Goal: Task Accomplishment & Management: Complete application form

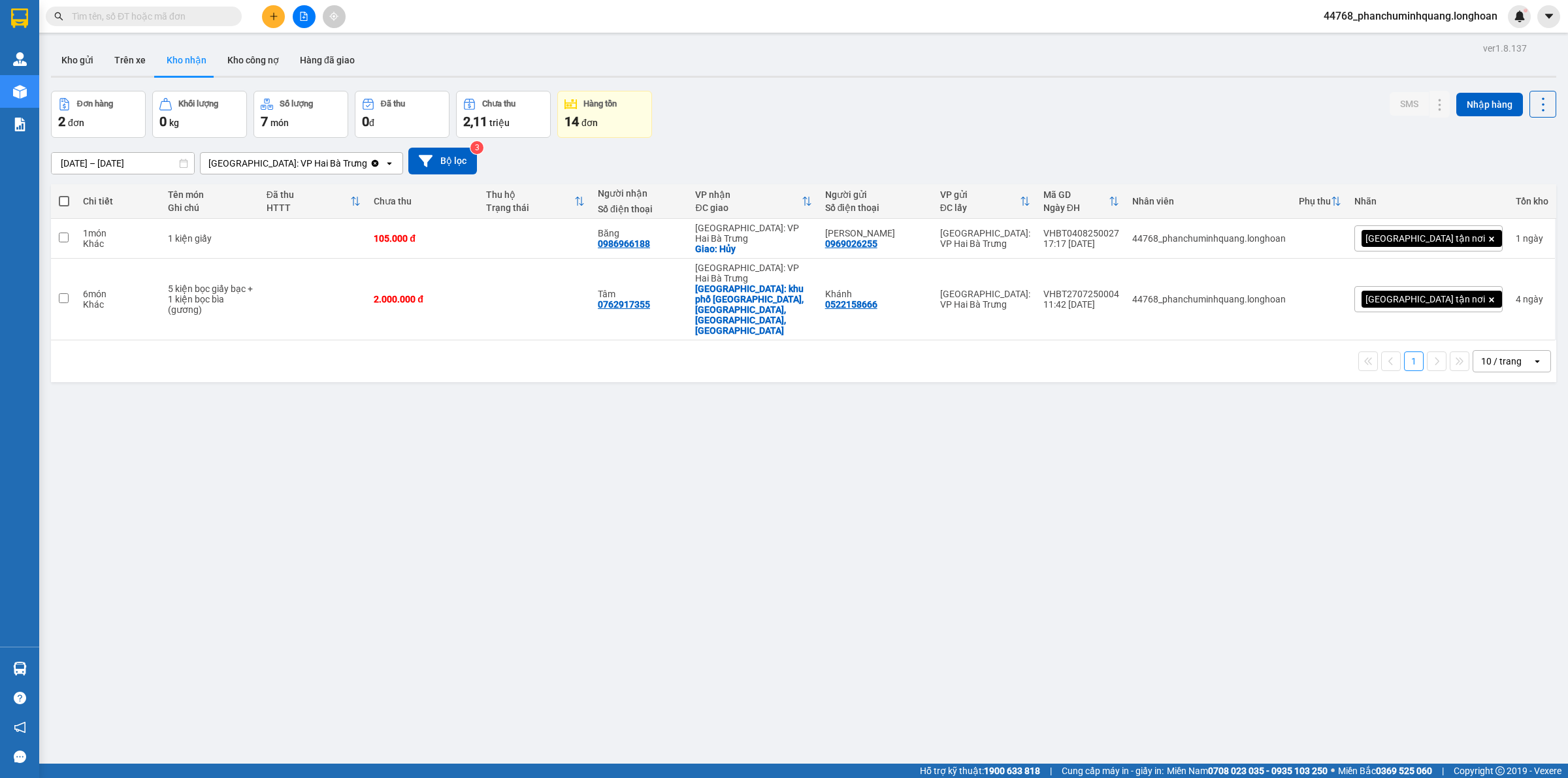
click at [167, 24] on span at bounding box center [144, 16] width 196 height 20
click at [208, 9] on input "text" at bounding box center [149, 16] width 154 height 15
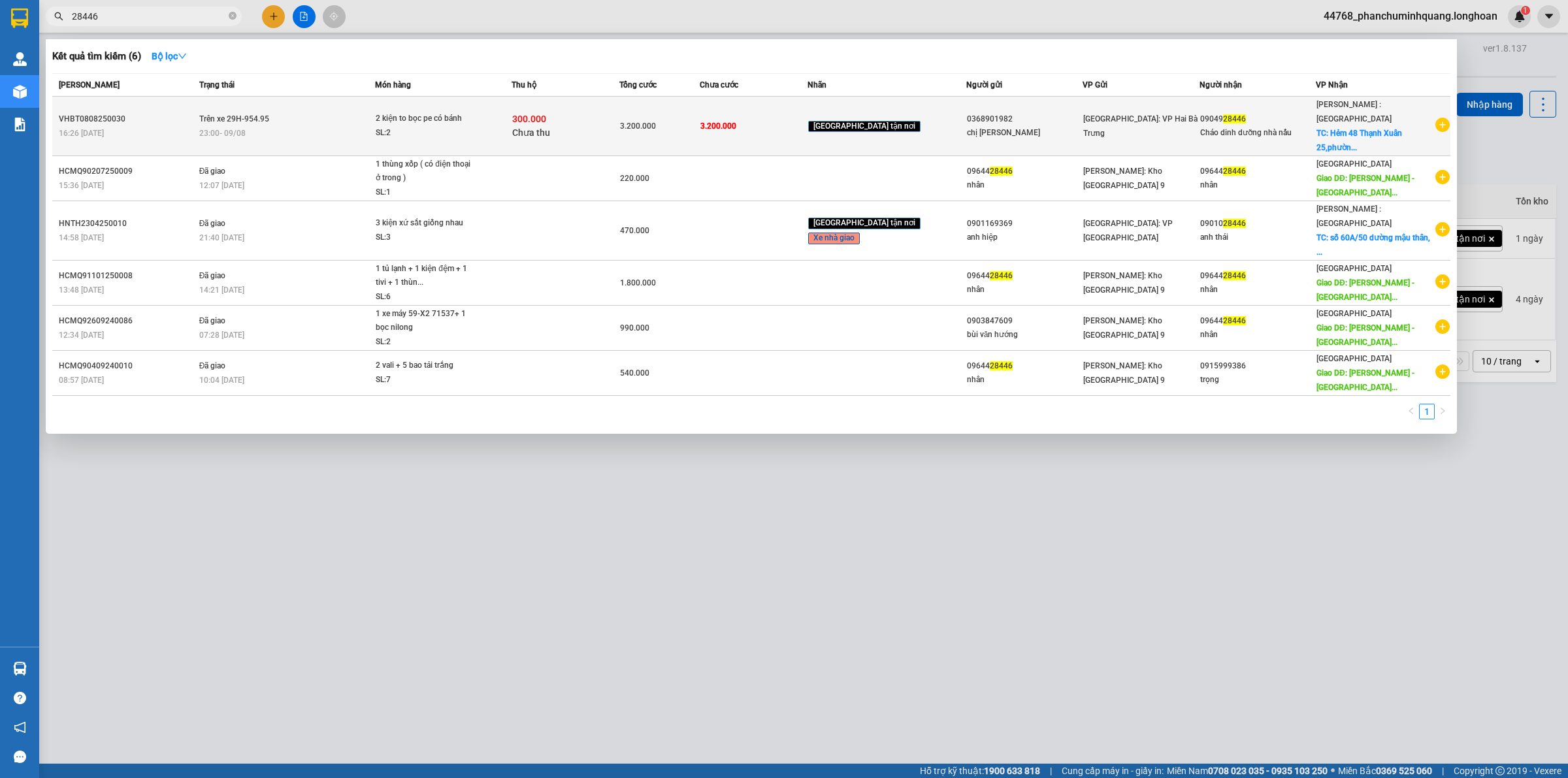
type input "28446"
click at [347, 127] on div "23:00 [DATE]" at bounding box center [287, 133] width 176 height 15
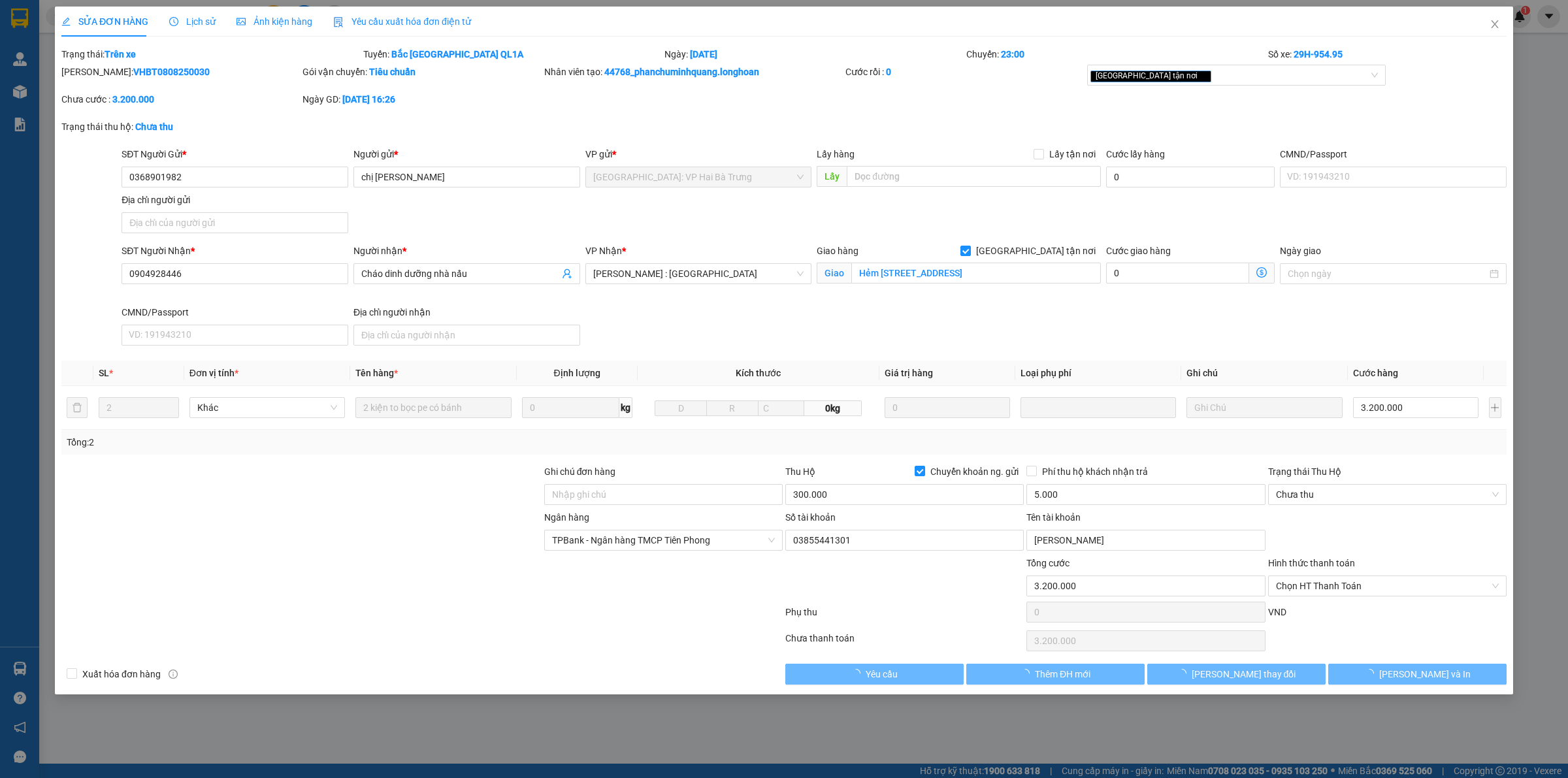
click at [191, 20] on span "Lịch sử" at bounding box center [192, 21] width 46 height 10
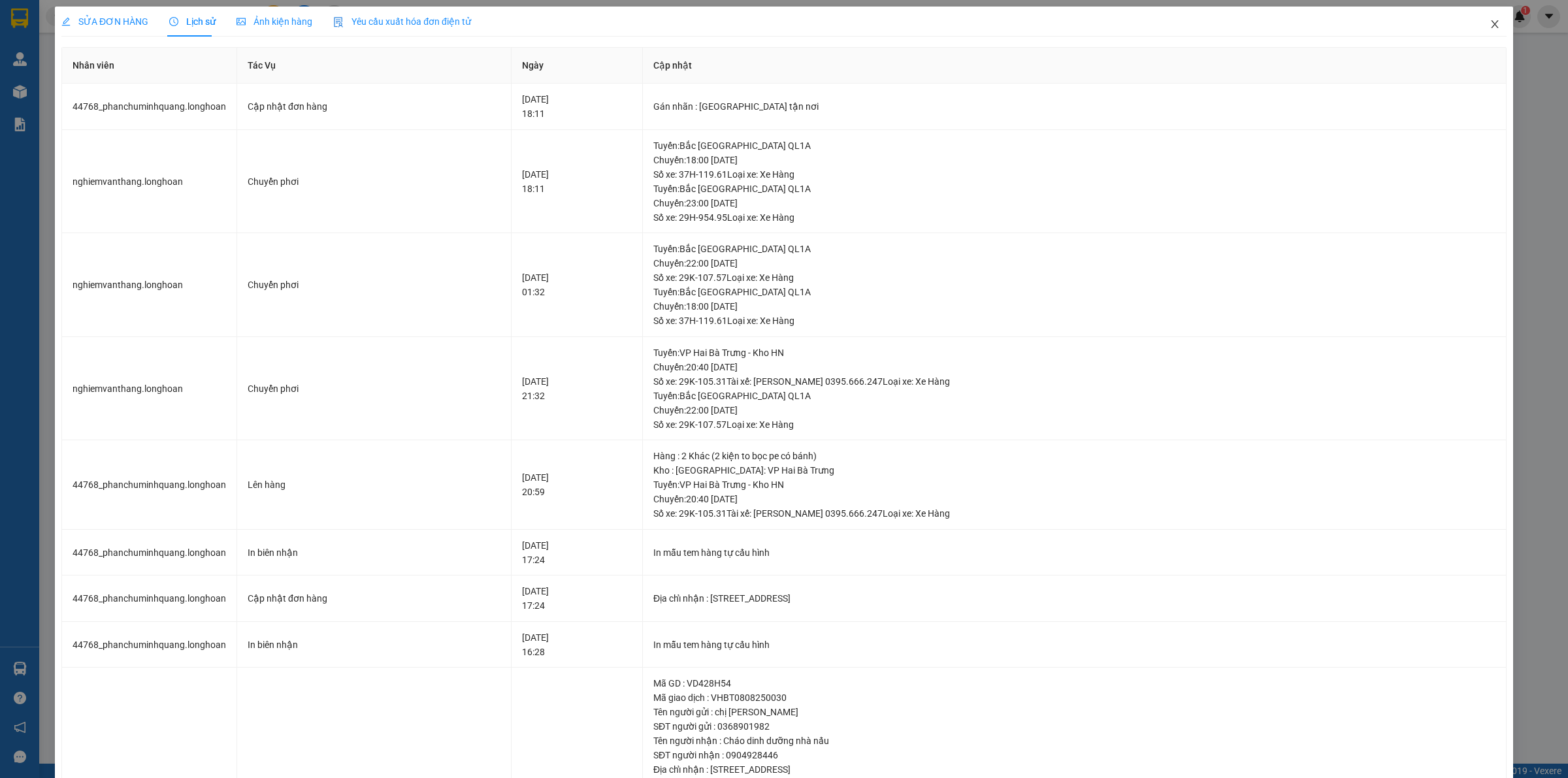
click at [1491, 20] on span "Close" at bounding box center [1495, 25] width 37 height 37
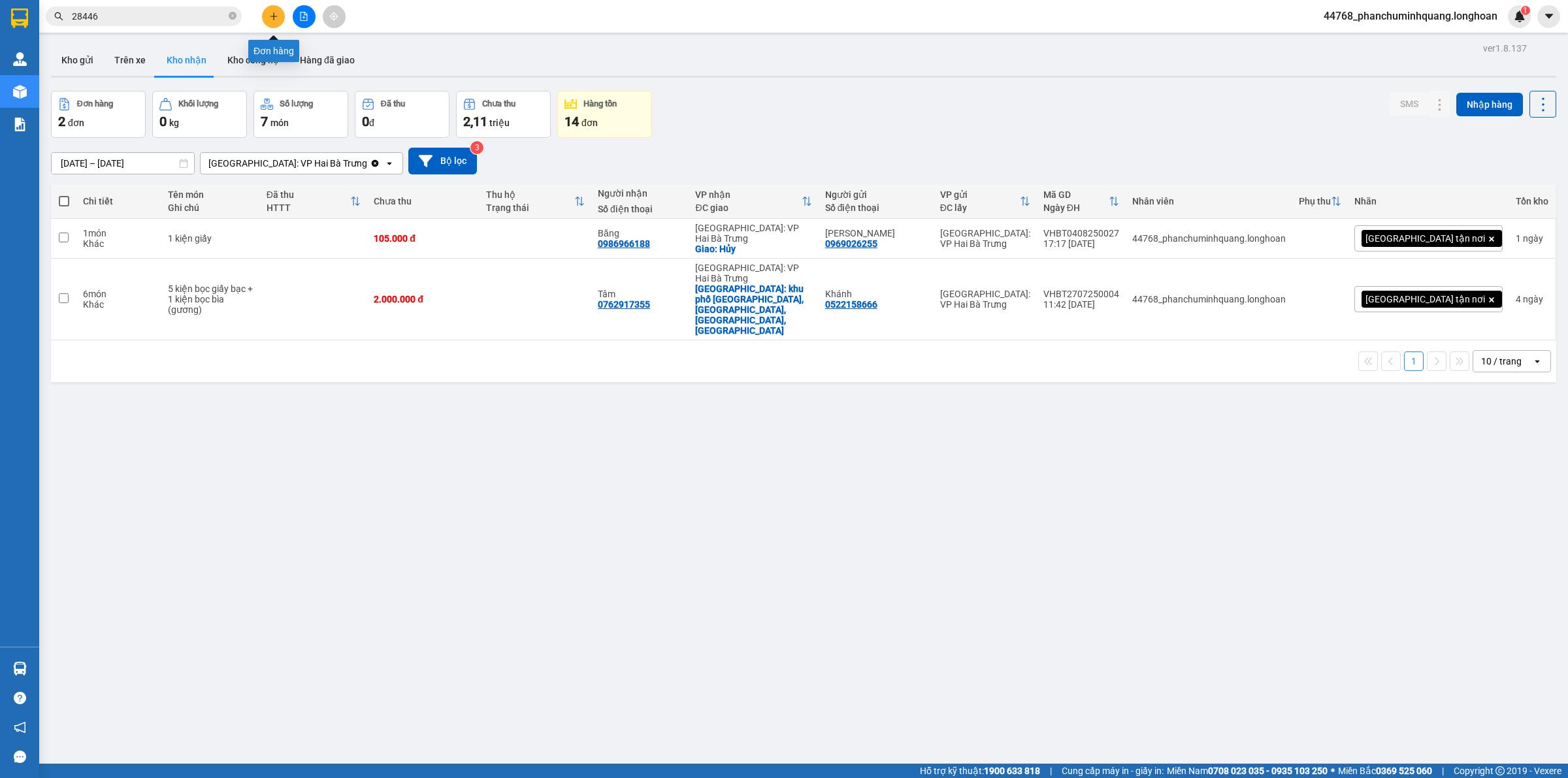
click at [270, 23] on button at bounding box center [273, 16] width 23 height 23
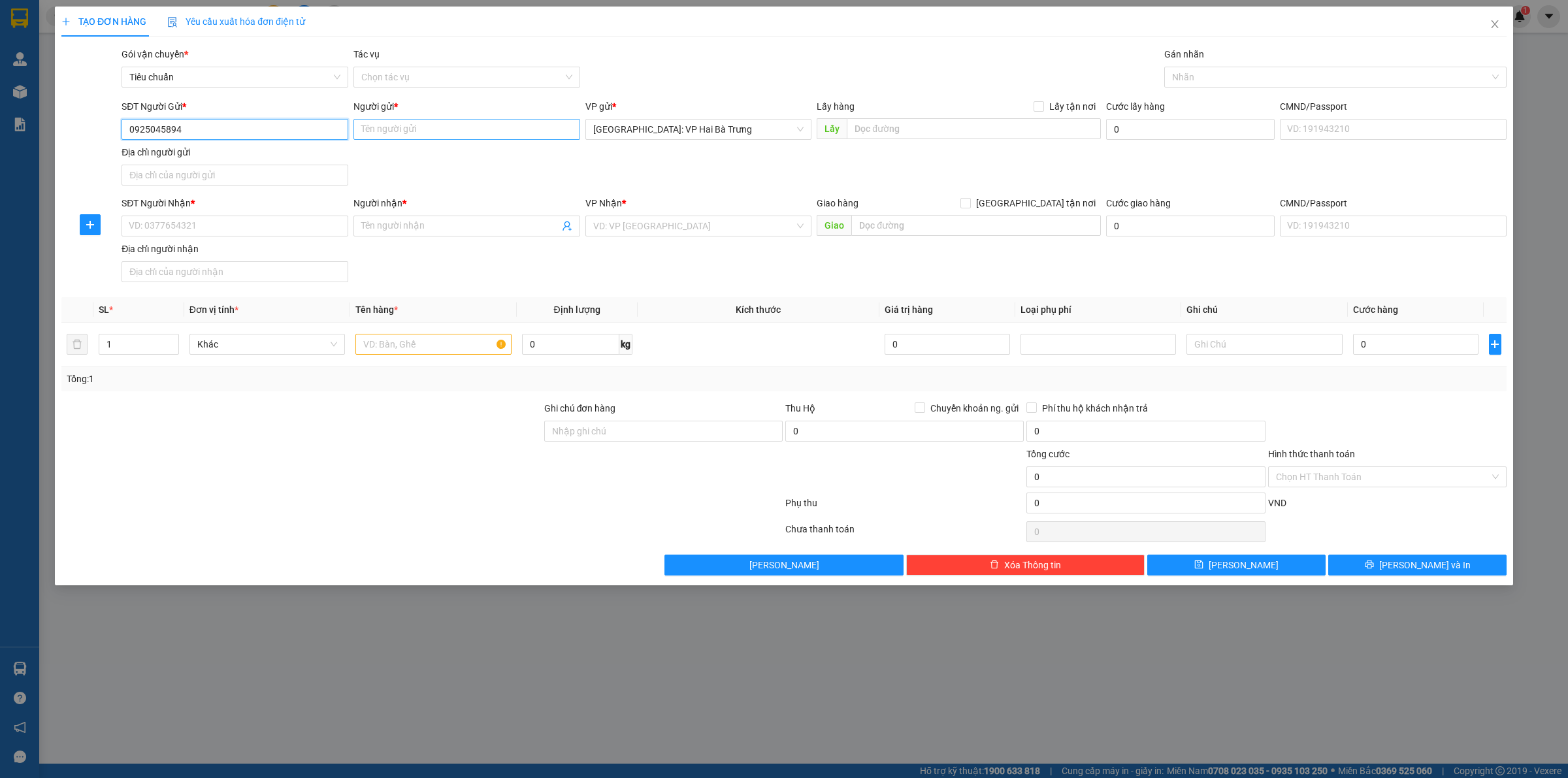
type input "0925045894"
click at [407, 132] on input "Người gửi *" at bounding box center [467, 129] width 226 height 21
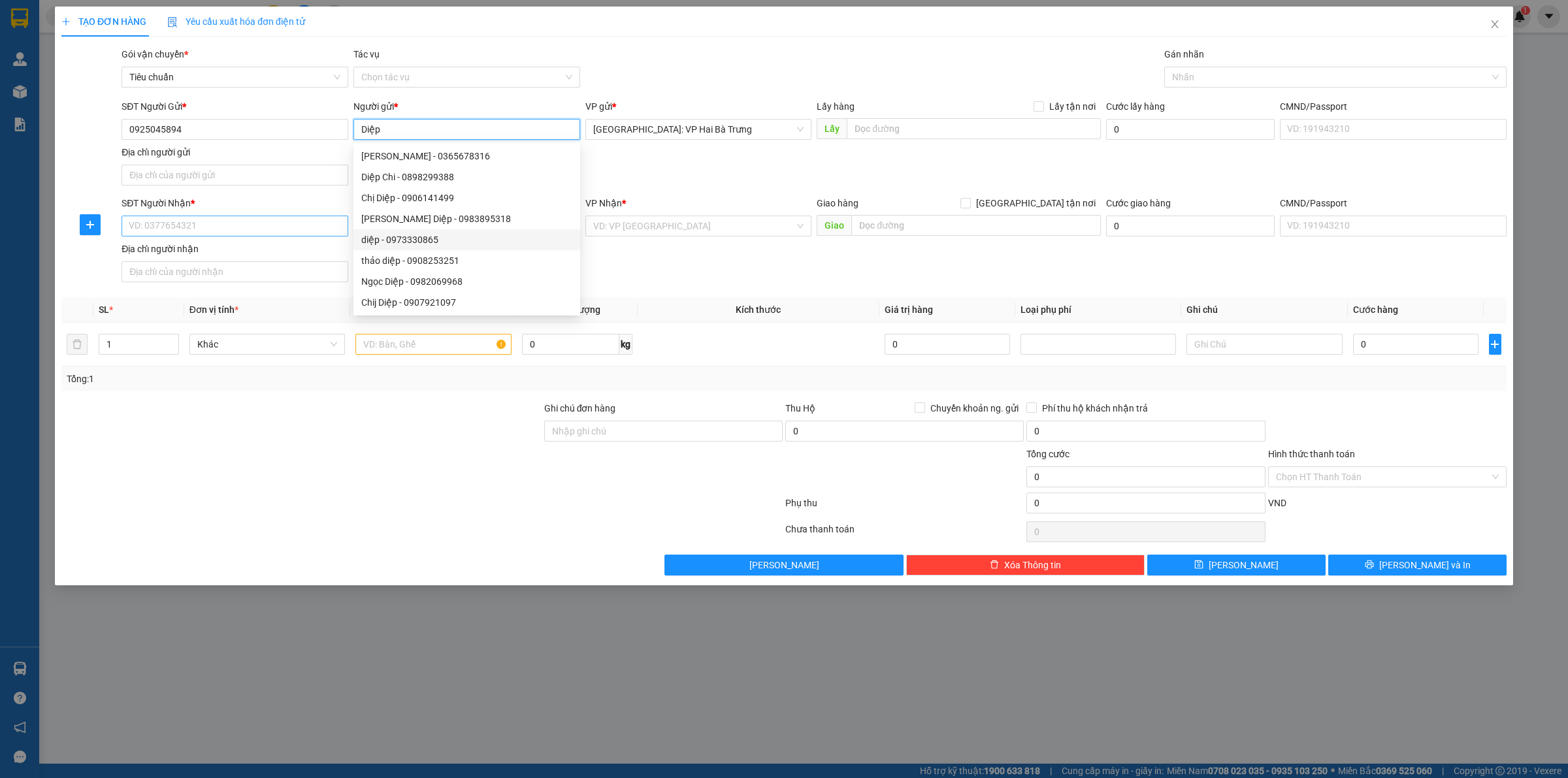
type input "Diệp"
click at [244, 232] on input "SĐT Người Nhận *" at bounding box center [234, 226] width 226 height 21
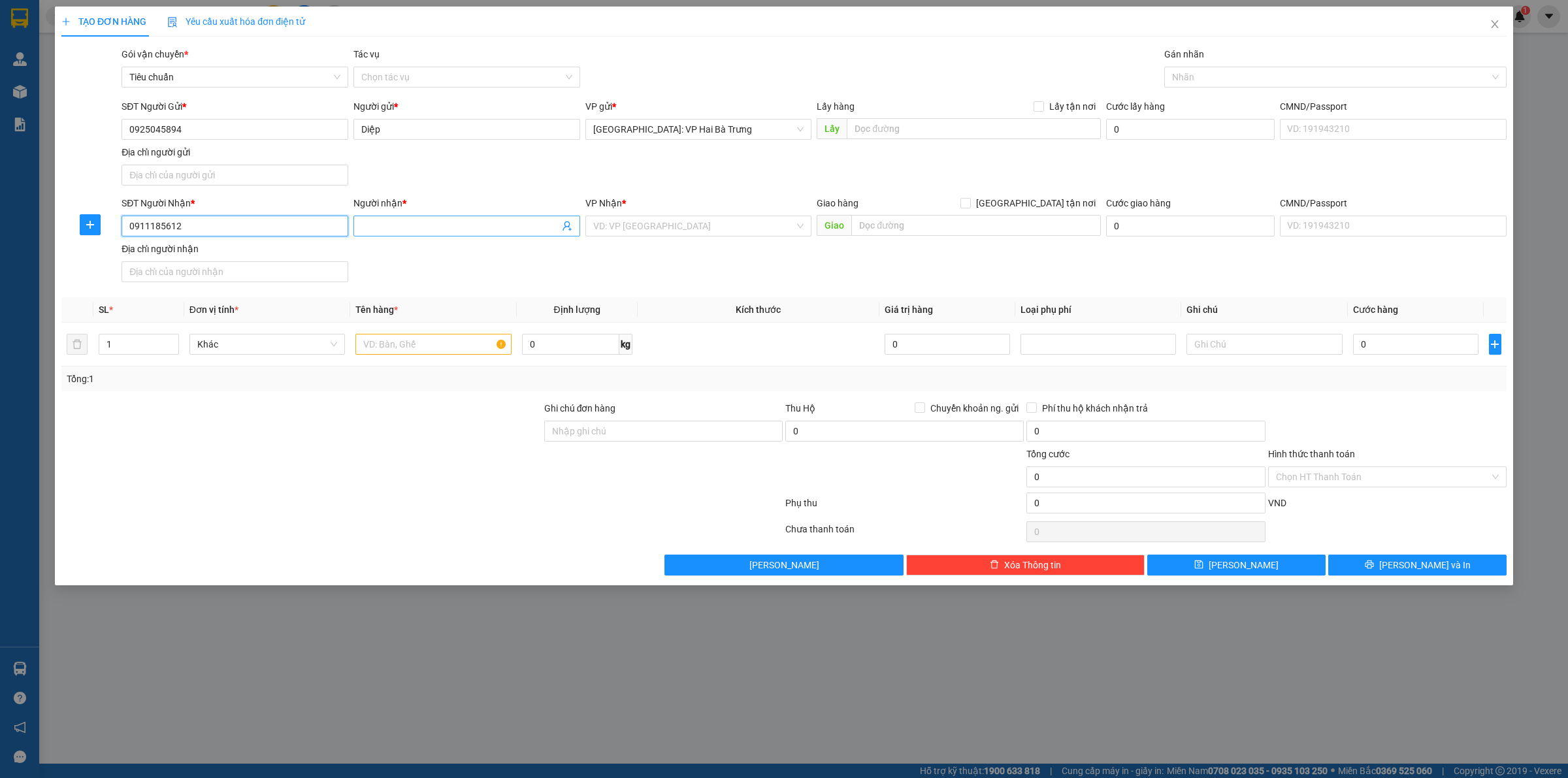
type input "0911185612"
click at [376, 230] on input "Người nhận *" at bounding box center [461, 226] width 198 height 15
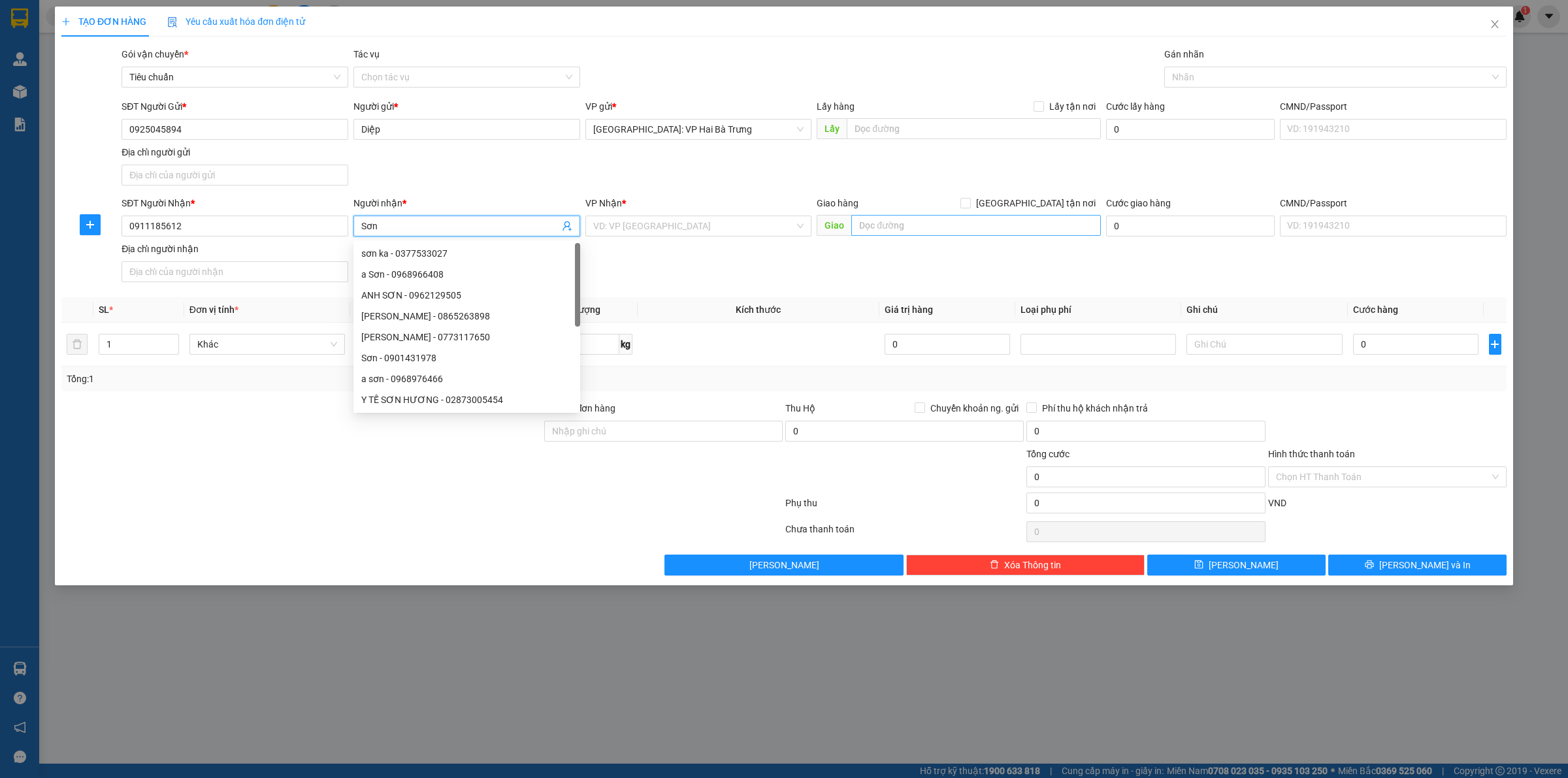
type input "Sơn"
click at [874, 223] on input "text" at bounding box center [976, 226] width 250 height 21
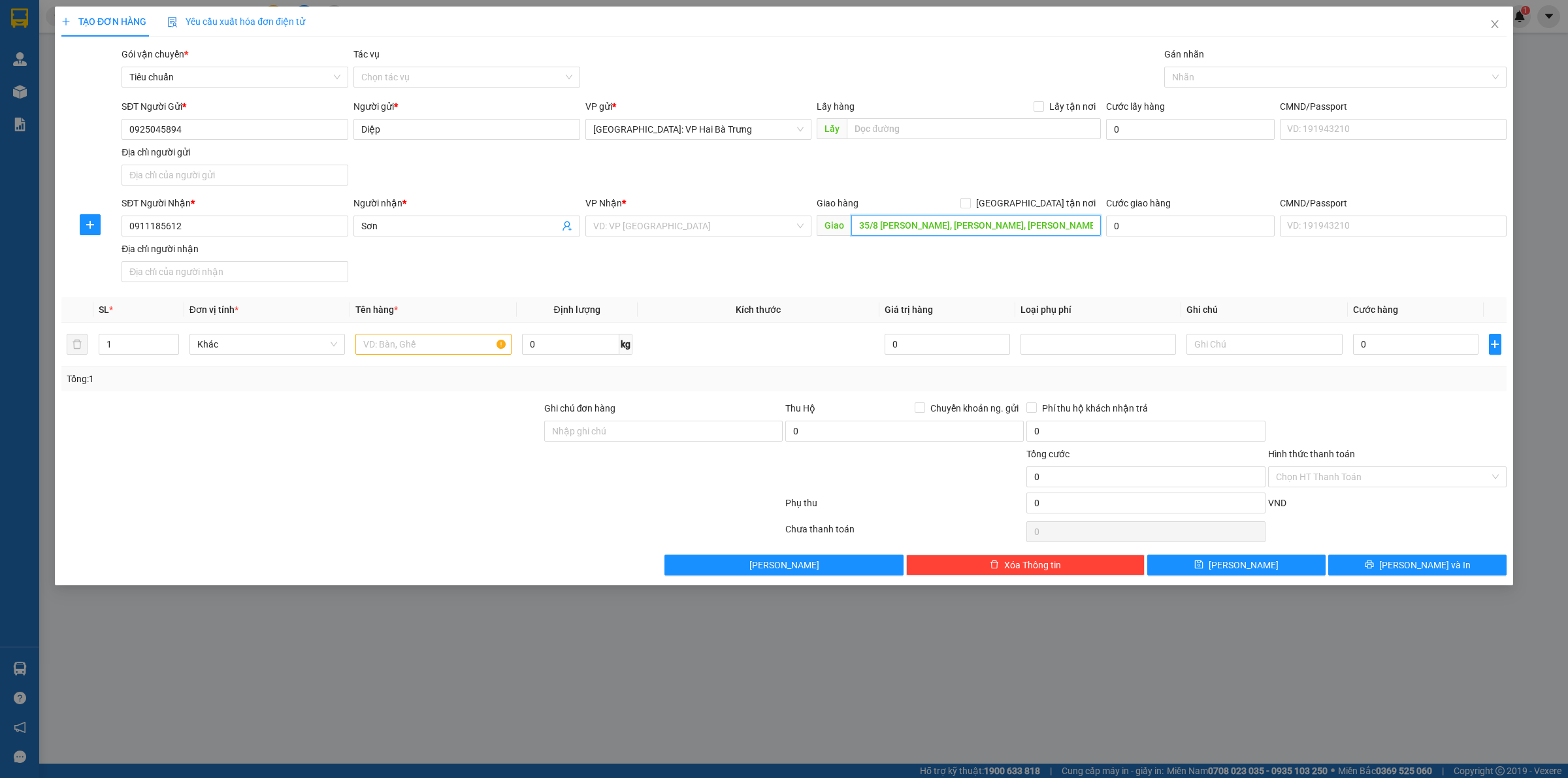
click at [877, 223] on input "35/8 [PERSON_NAME], [PERSON_NAME], [PERSON_NAME]" at bounding box center [976, 226] width 250 height 21
click at [942, 226] on input "35/8 [PERSON_NAME], [PERSON_NAME], [PERSON_NAME]" at bounding box center [976, 226] width 250 height 21
type input "35/8 [PERSON_NAME], [PERSON_NAME], [GEOGRAPHIC_DATA], [GEOGRAPHIC_DATA]"
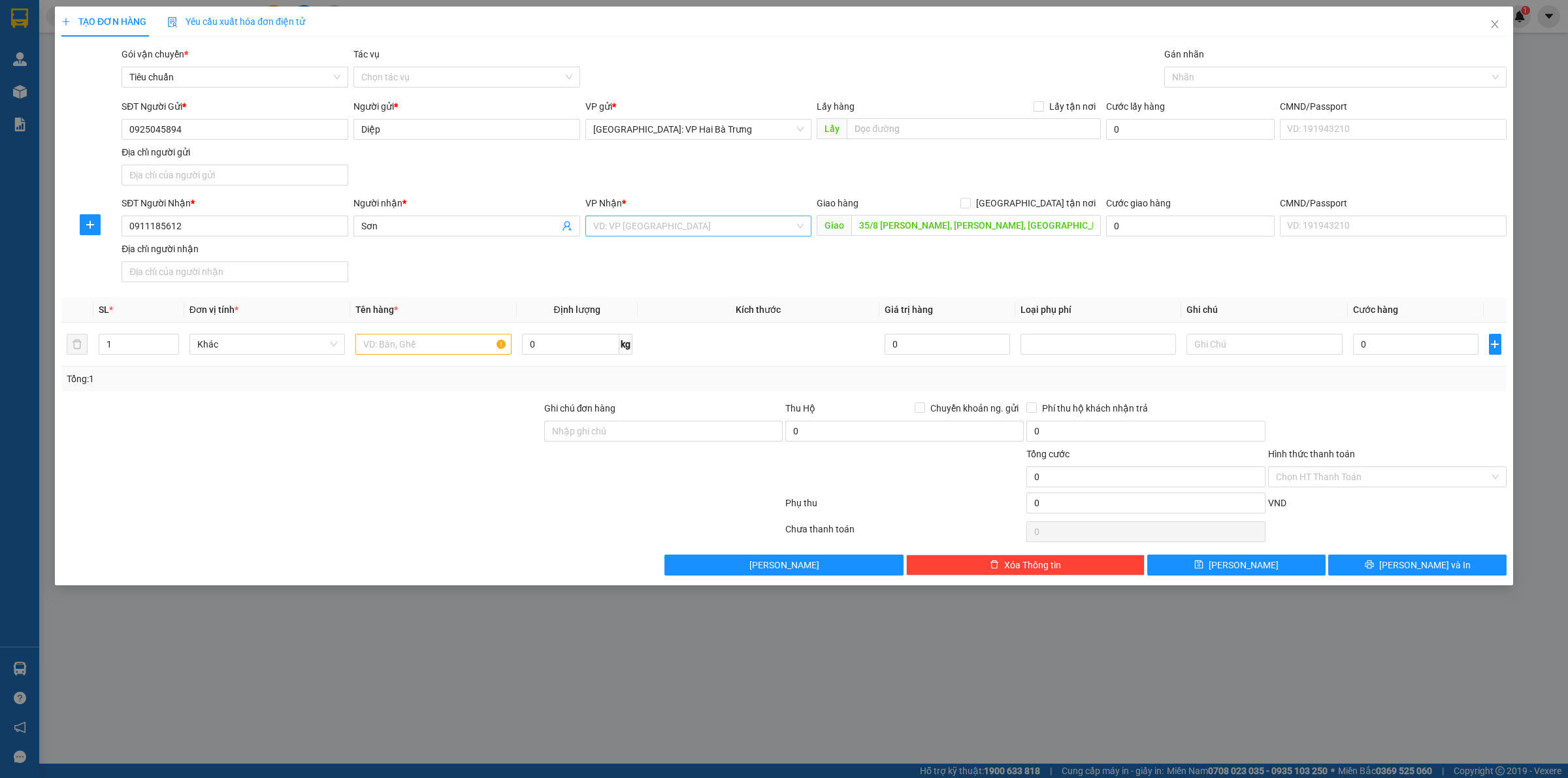
click at [622, 226] on input "search" at bounding box center [694, 226] width 202 height 20
type input "12"
click at [643, 271] on div "[PERSON_NAME] : [GEOGRAPHIC_DATA]" at bounding box center [698, 274] width 211 height 15
click at [1065, 196] on span "[GEOGRAPHIC_DATA] tận nơi" at bounding box center [1036, 203] width 130 height 15
click at [969, 198] on input "[GEOGRAPHIC_DATA] tận nơi" at bounding box center [965, 203] width 9 height 9
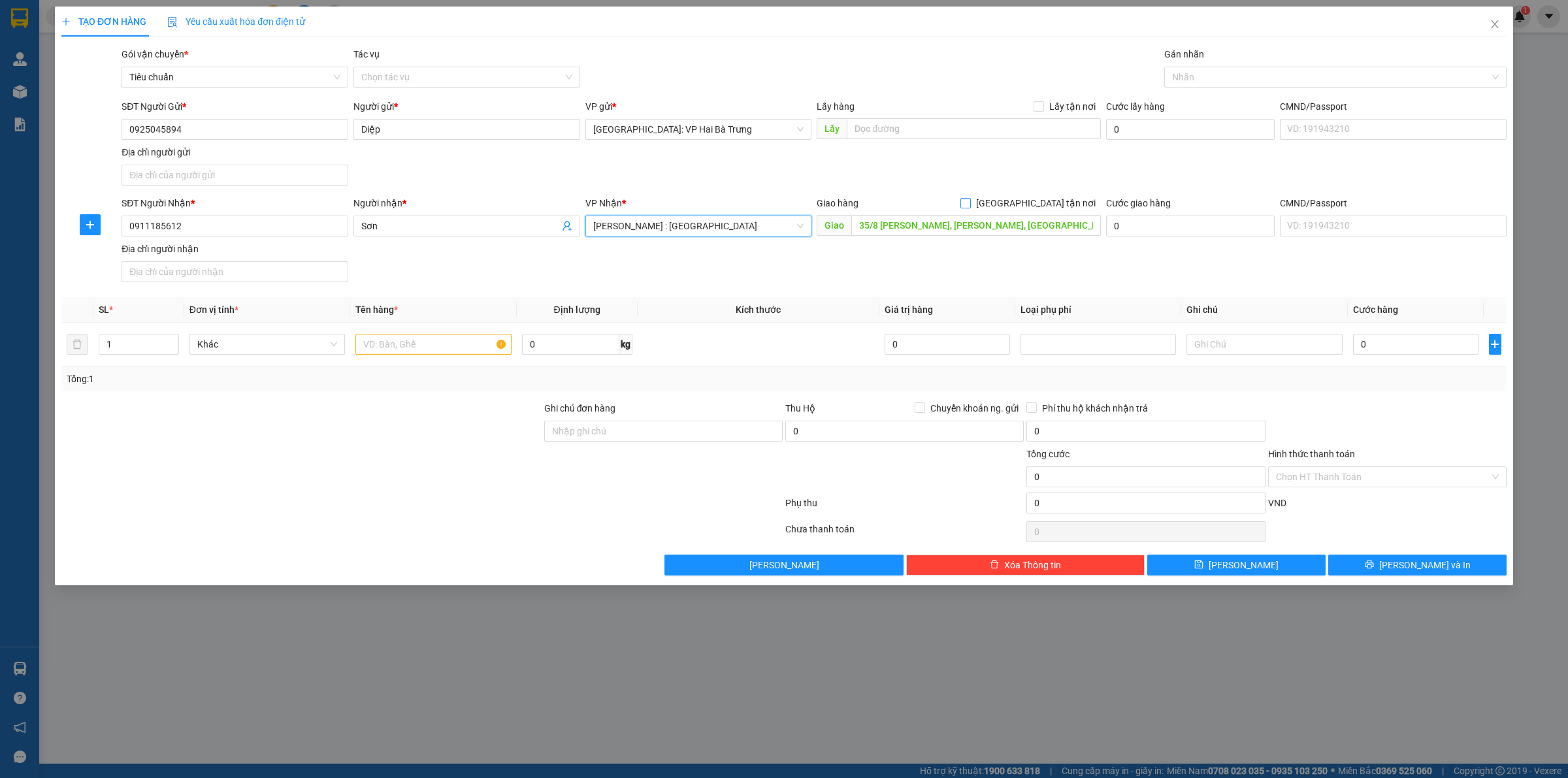
checkbox input "true"
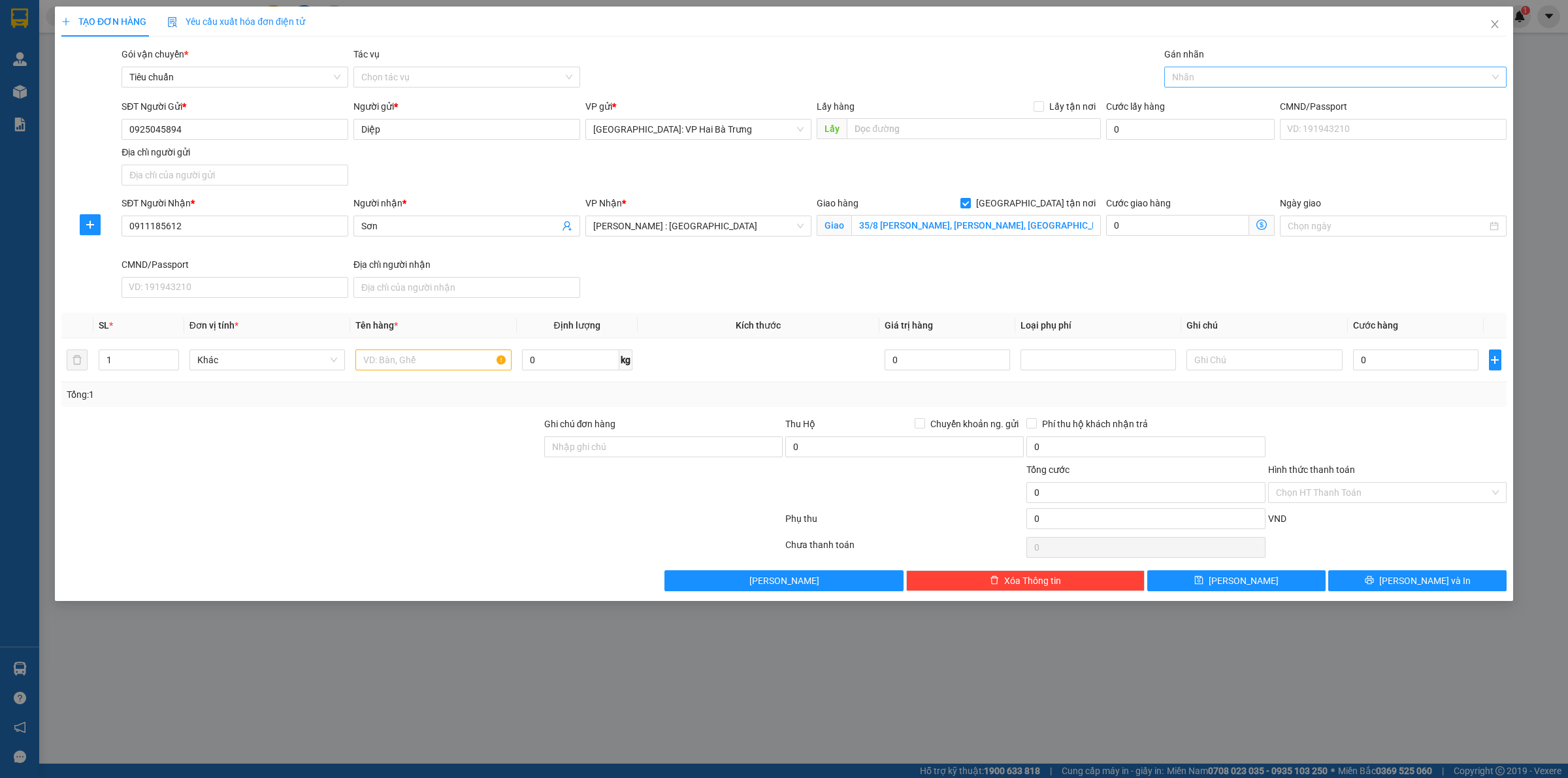
click at [1226, 84] on div at bounding box center [1329, 77] width 323 height 15
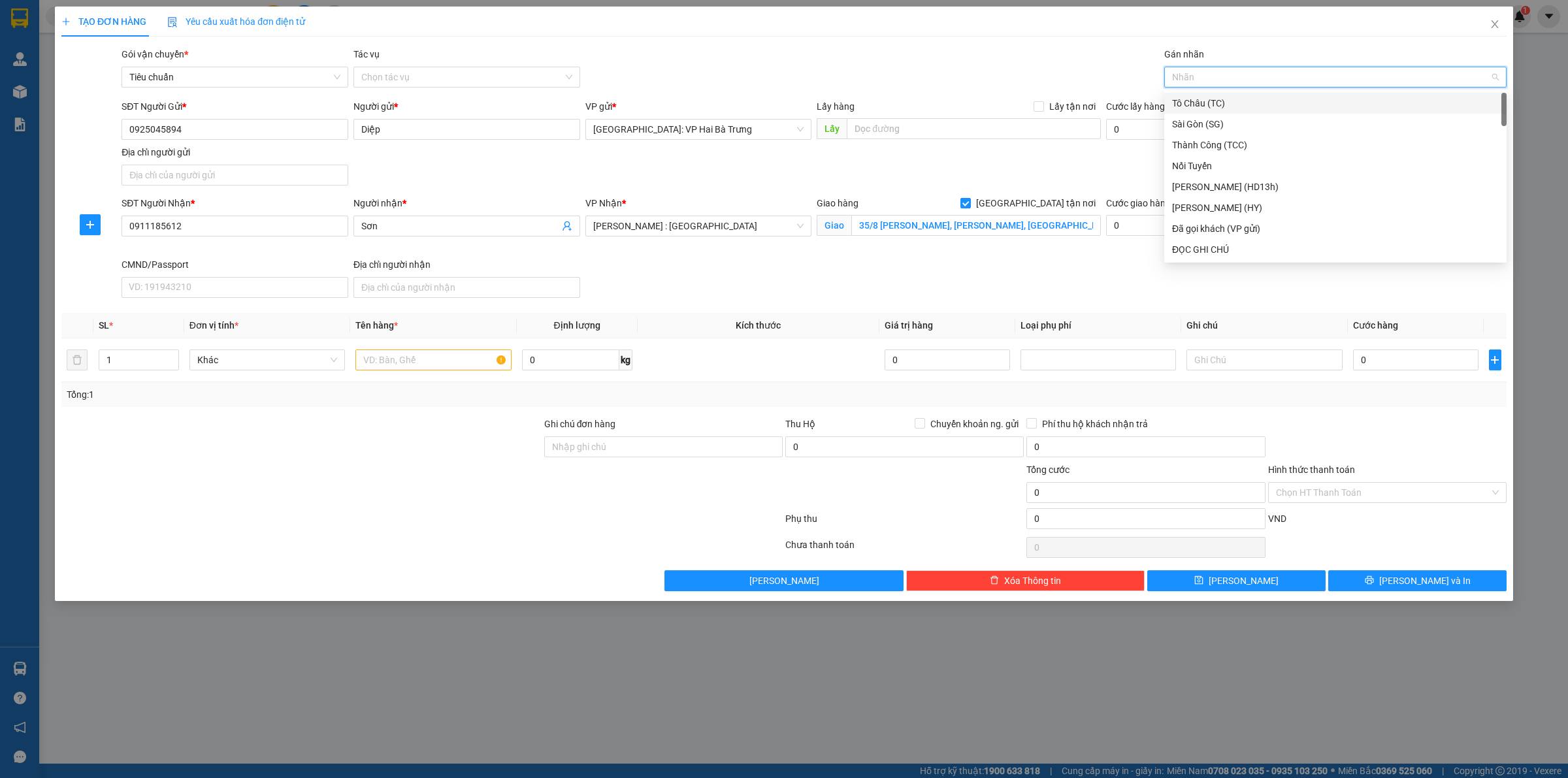
type input "G"
click at [1245, 250] on div "[GEOGRAPHIC_DATA] tận nơi" at bounding box center [1335, 250] width 326 height 15
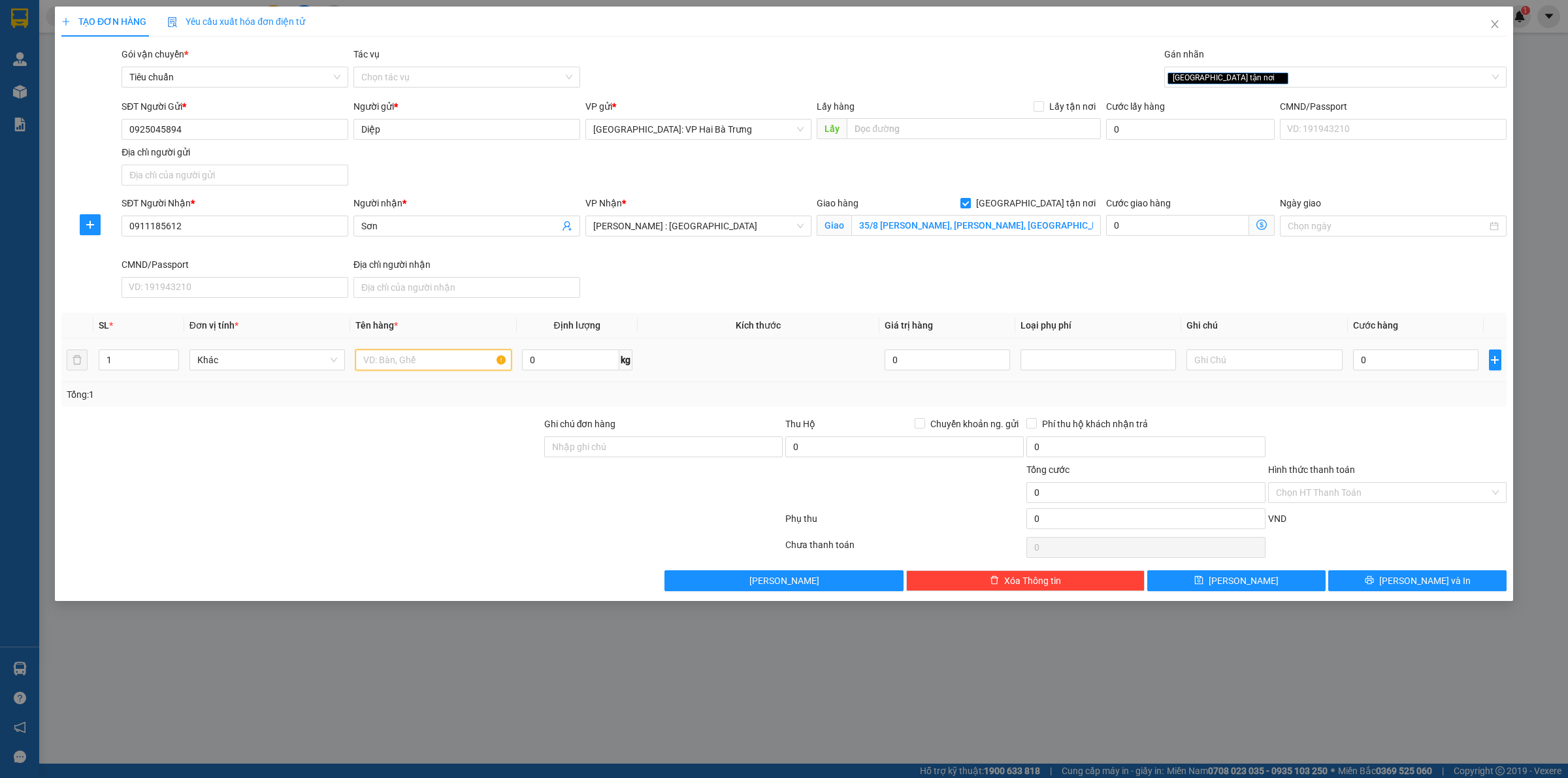
click at [420, 354] on input "text" at bounding box center [433, 360] width 156 height 21
type input "1 thùng giấy"
click at [1436, 358] on input "0" at bounding box center [1415, 360] width 126 height 21
type input "1"
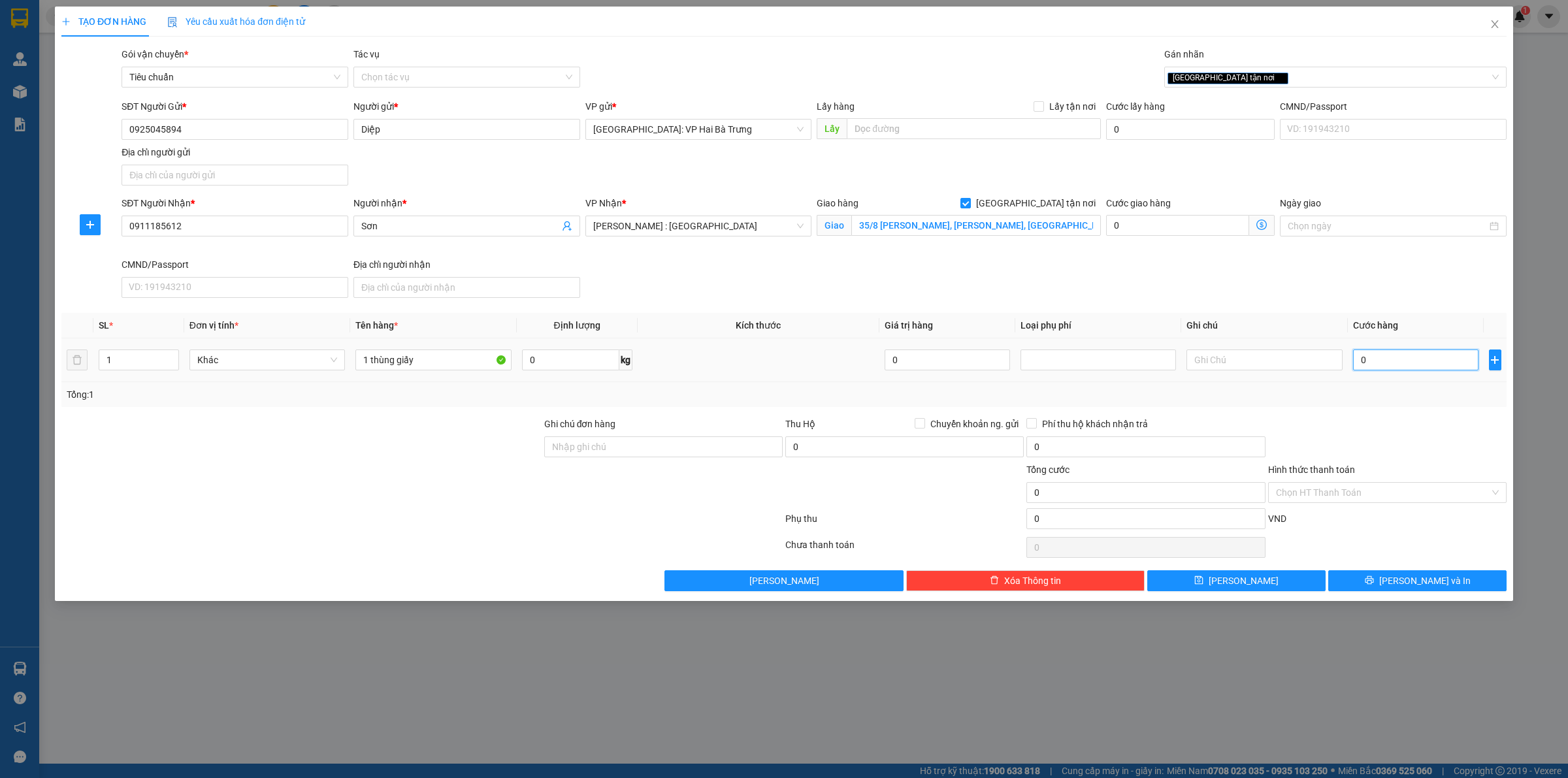
type input "1"
type input "15"
type input "150"
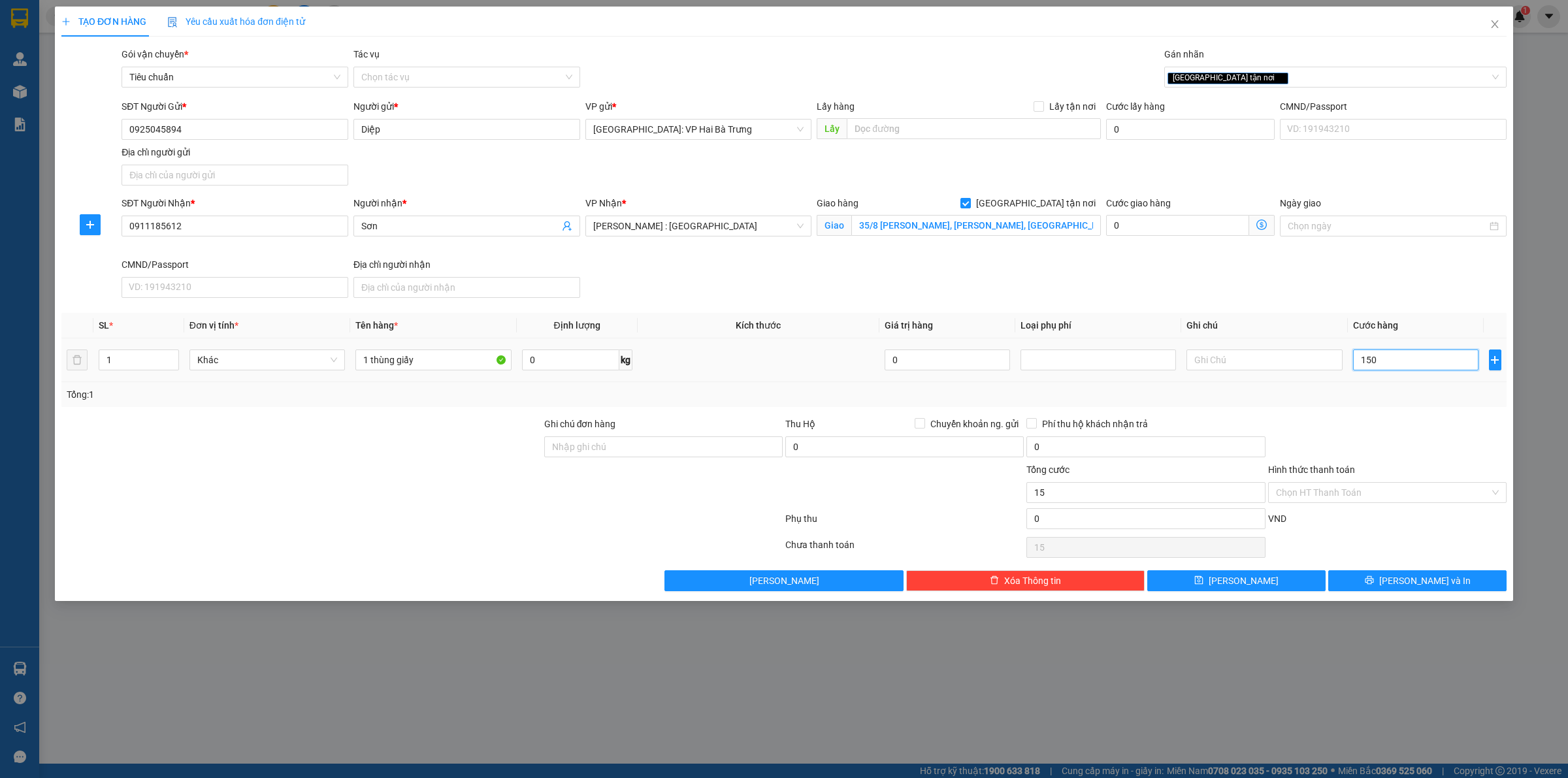
type input "150"
type input "1.500"
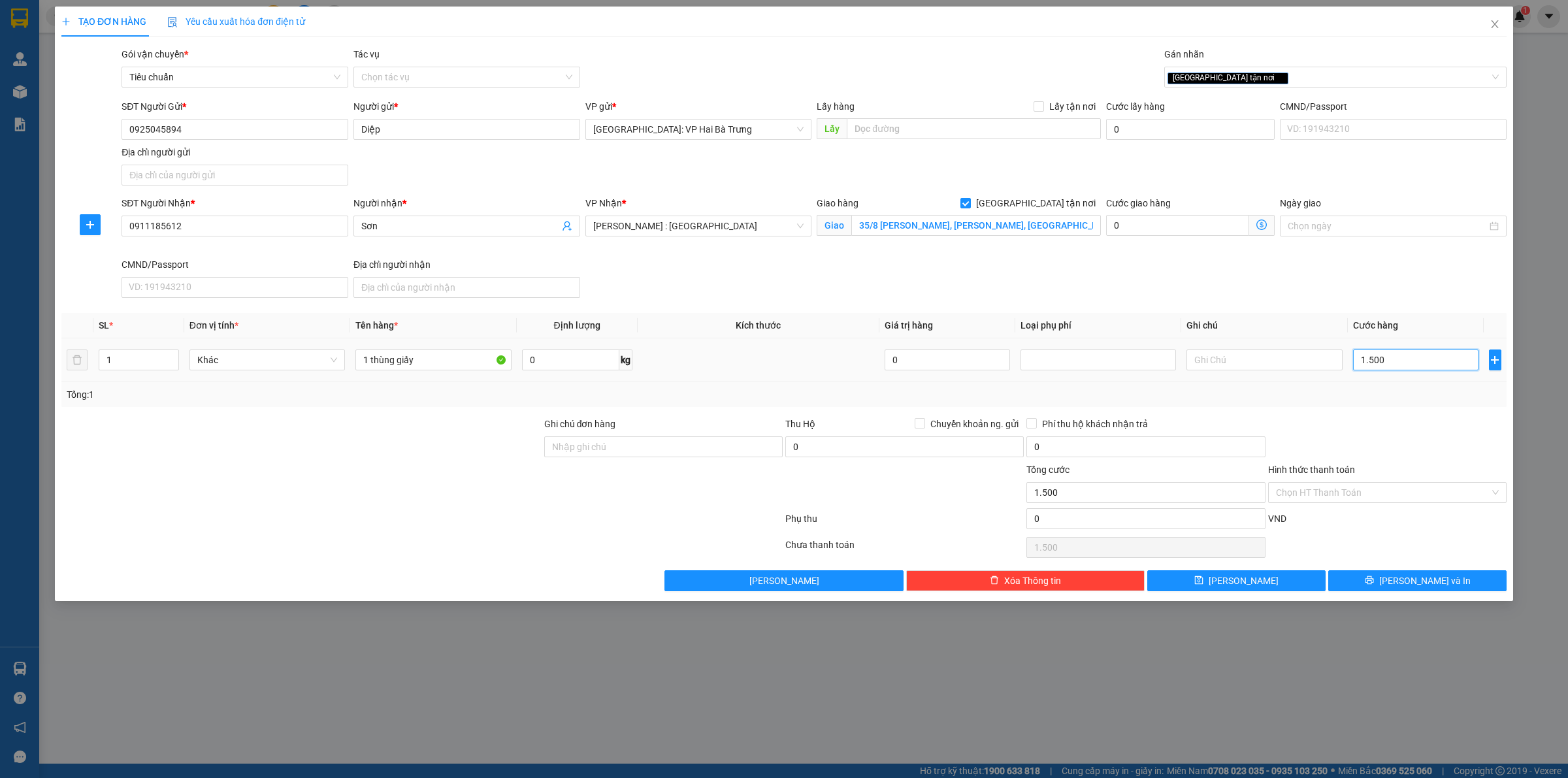
type input "15.000"
type input "150.000"
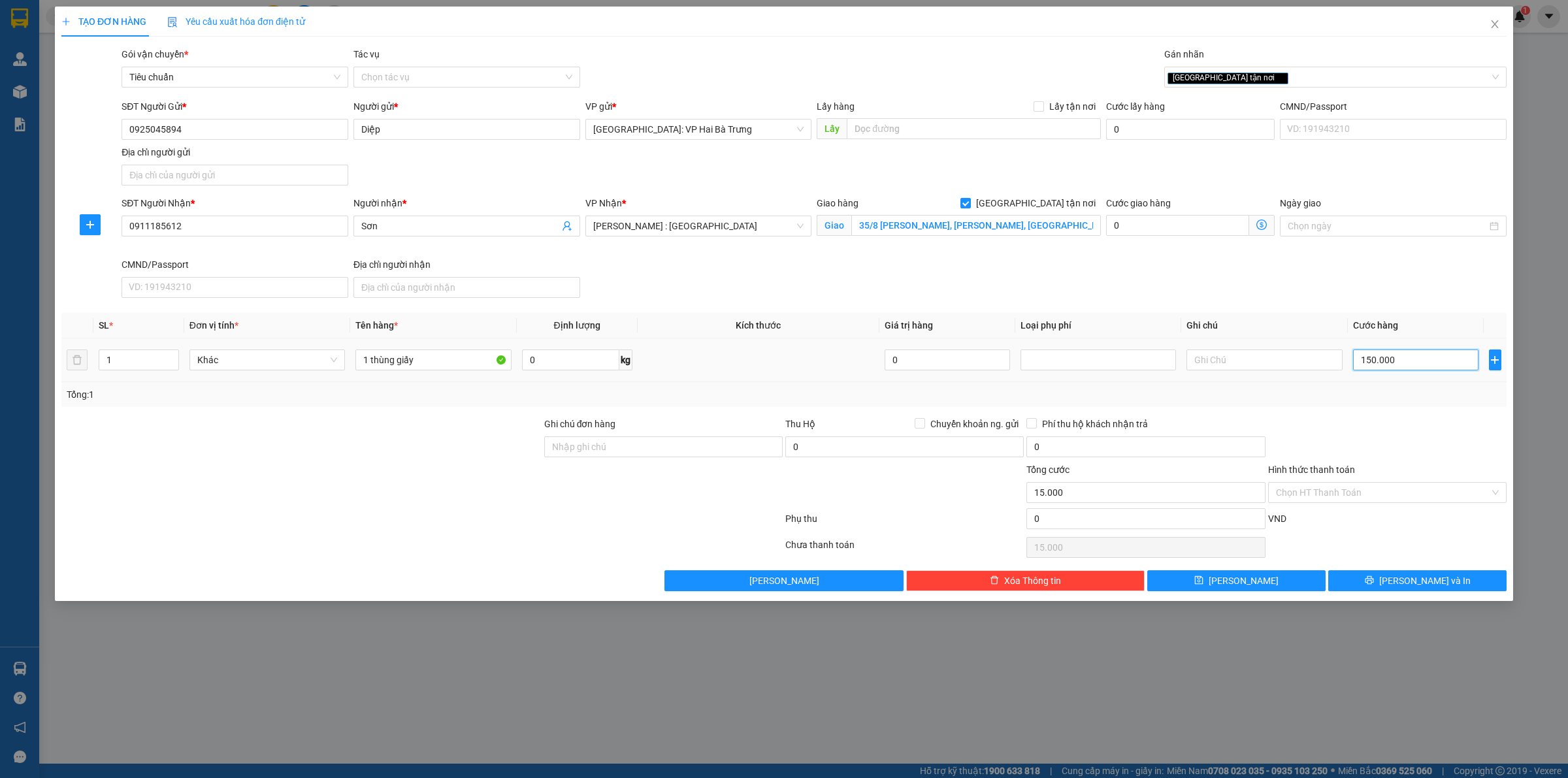
type input "150.000"
click at [1373, 585] on icon "printer" at bounding box center [1369, 581] width 9 height 9
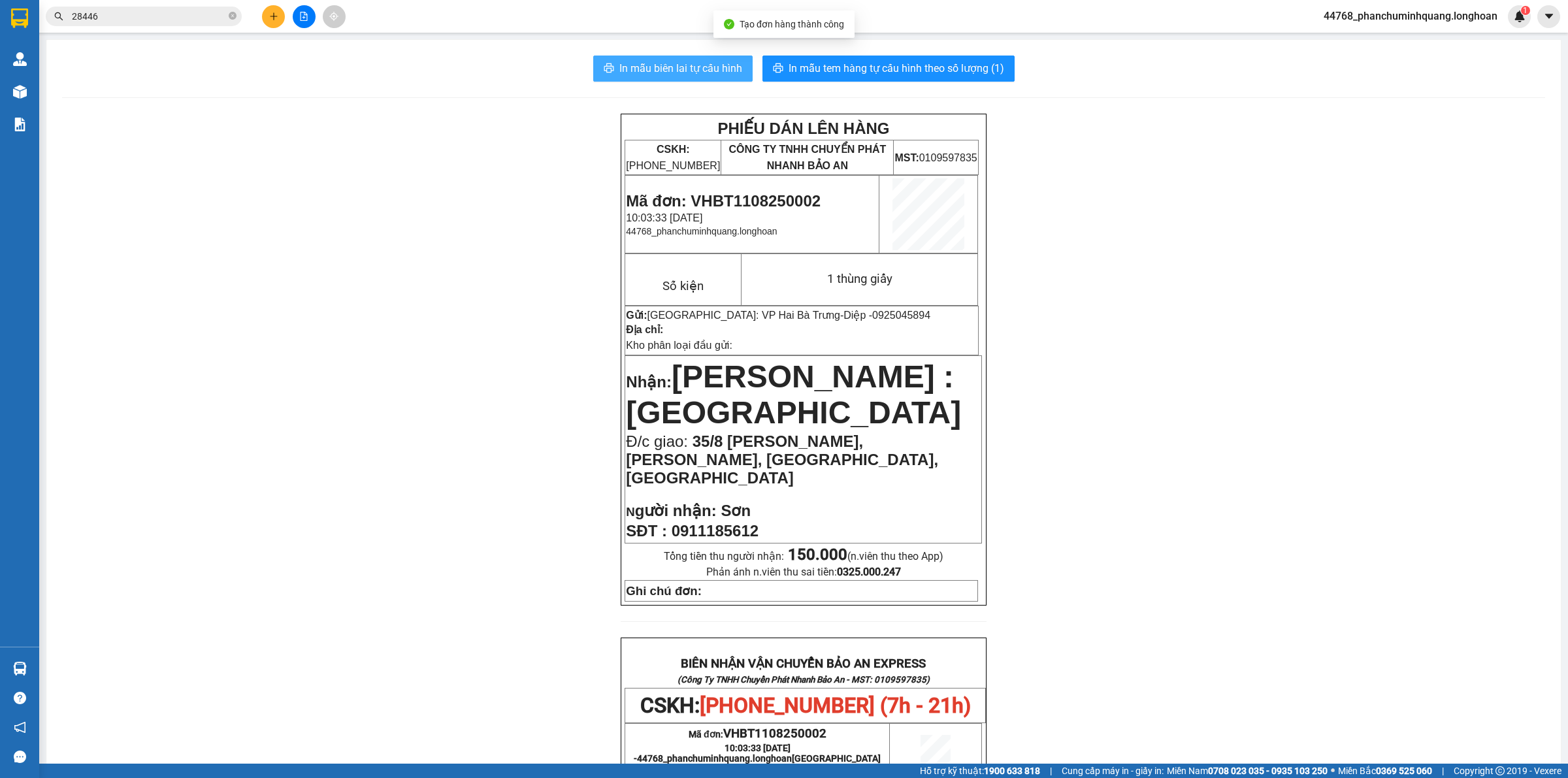
click at [684, 73] on span "In mẫu biên lai tự cấu hình" at bounding box center [681, 68] width 123 height 16
click at [919, 68] on span "In mẫu tem hàng tự cấu hình theo số lượng (1)" at bounding box center [896, 68] width 215 height 16
